Goal: Navigation & Orientation: Find specific page/section

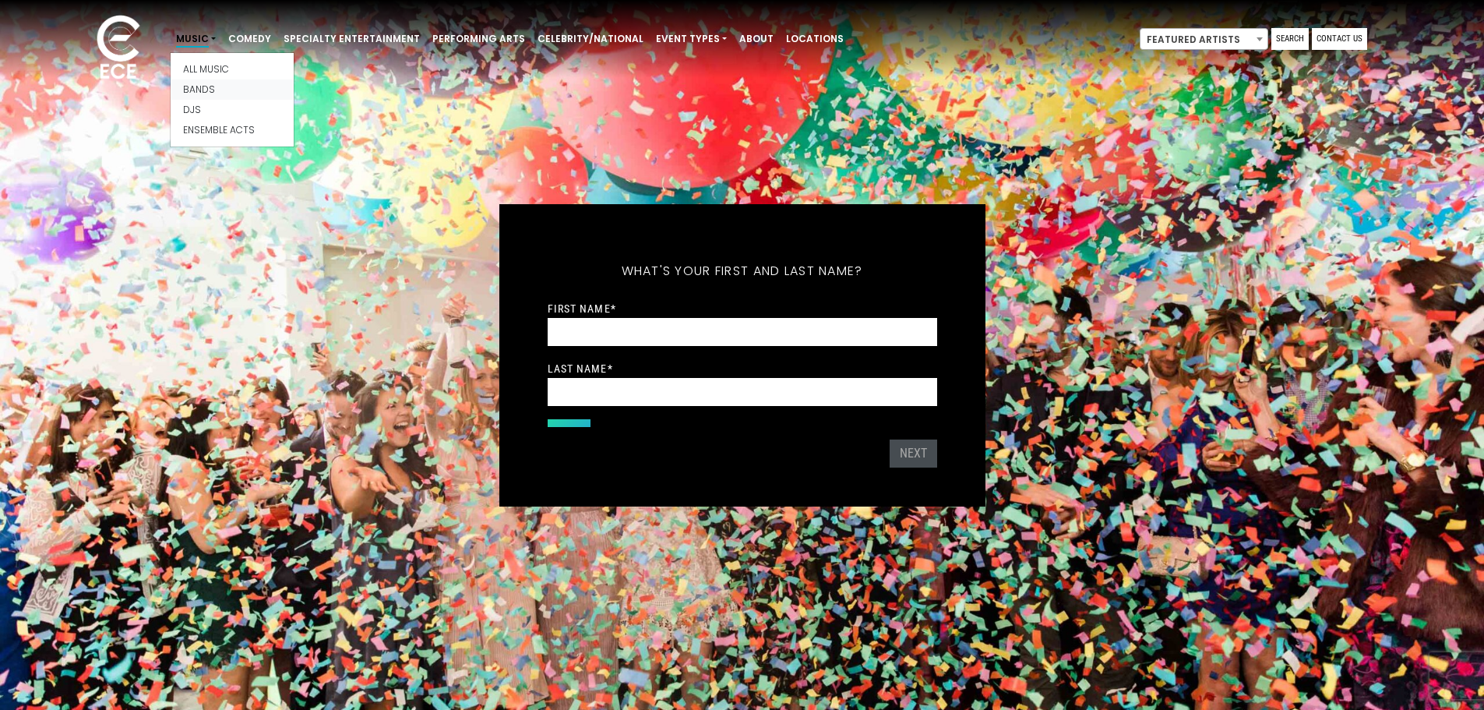
click at [185, 85] on link "Bands" at bounding box center [232, 89] width 123 height 20
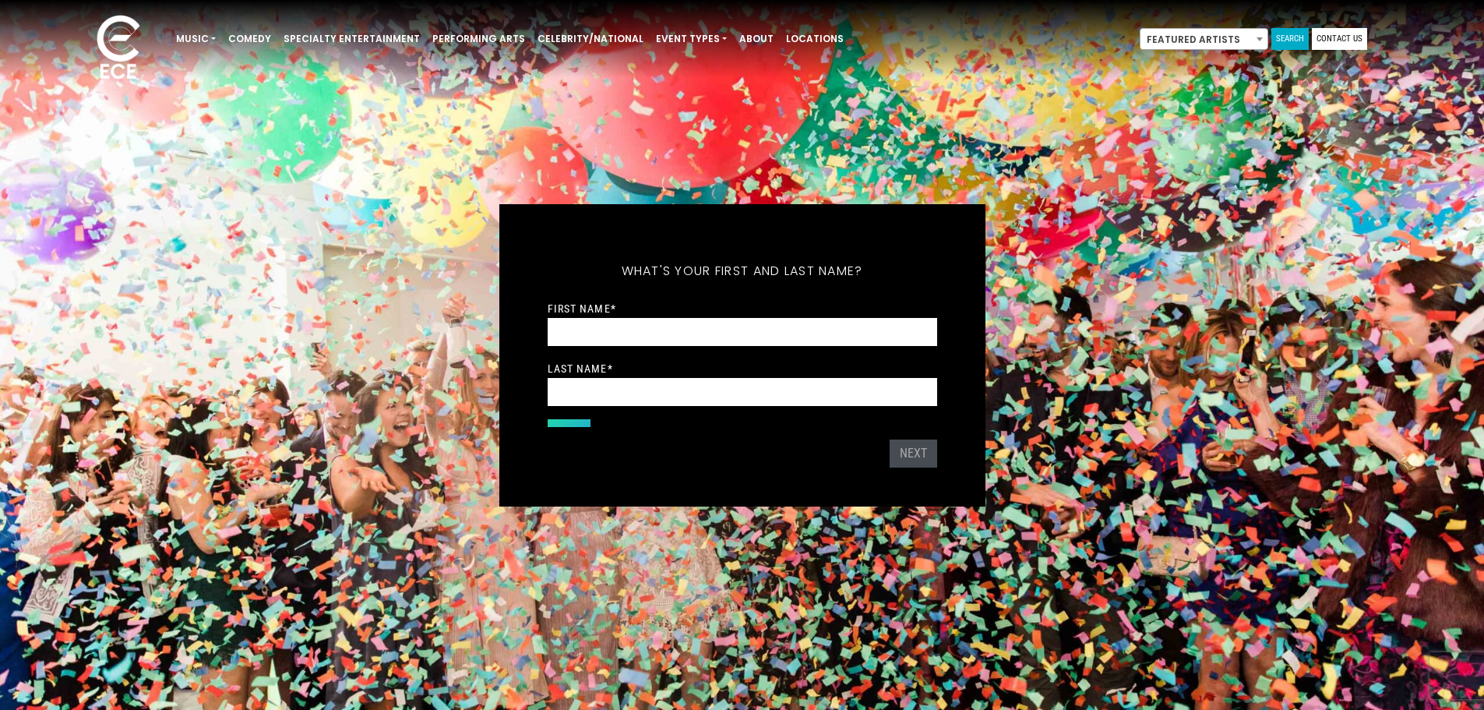
click at [1295, 36] on link "Search" at bounding box center [1289, 39] width 37 height 22
click at [780, 35] on link "Locations" at bounding box center [815, 39] width 70 height 26
